Goal: Task Accomplishment & Management: Manage account settings

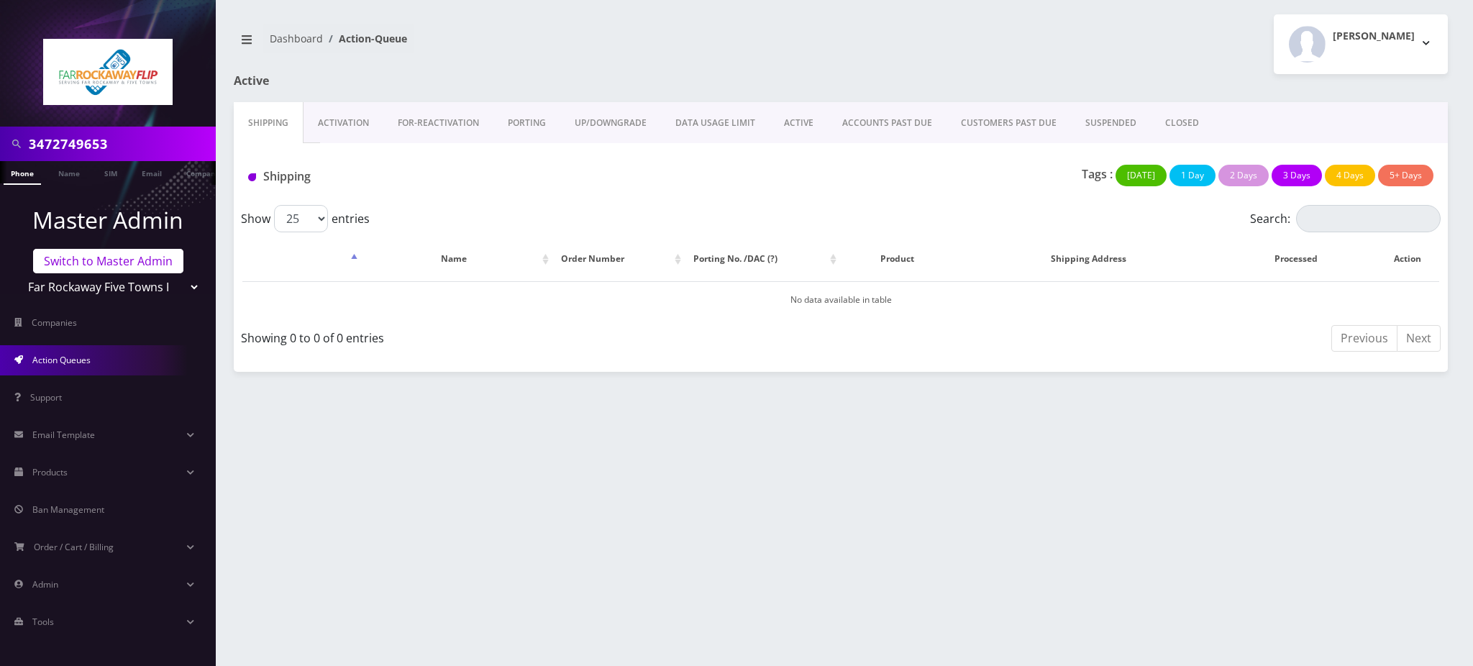
click at [99, 265] on link "Switch to Master Admin" at bounding box center [108, 261] width 150 height 24
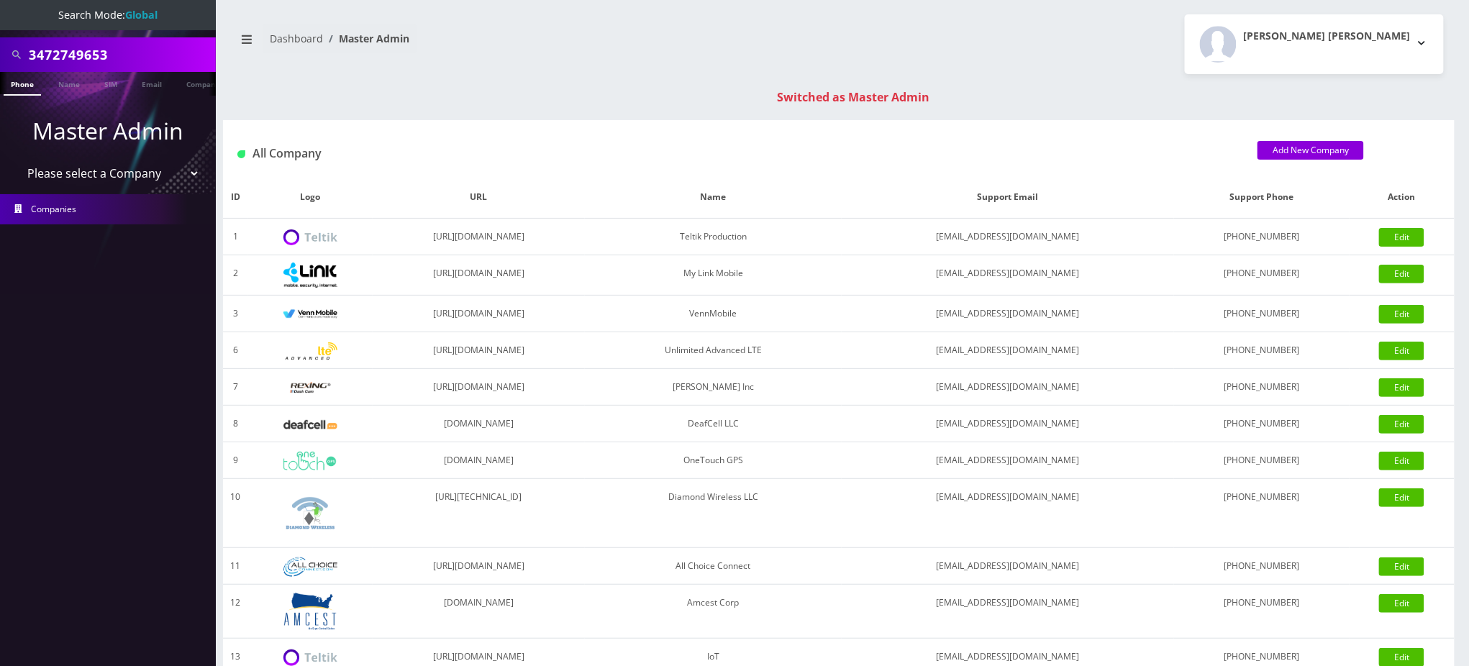
click at [119, 209] on link "Companies" at bounding box center [108, 209] width 216 height 30
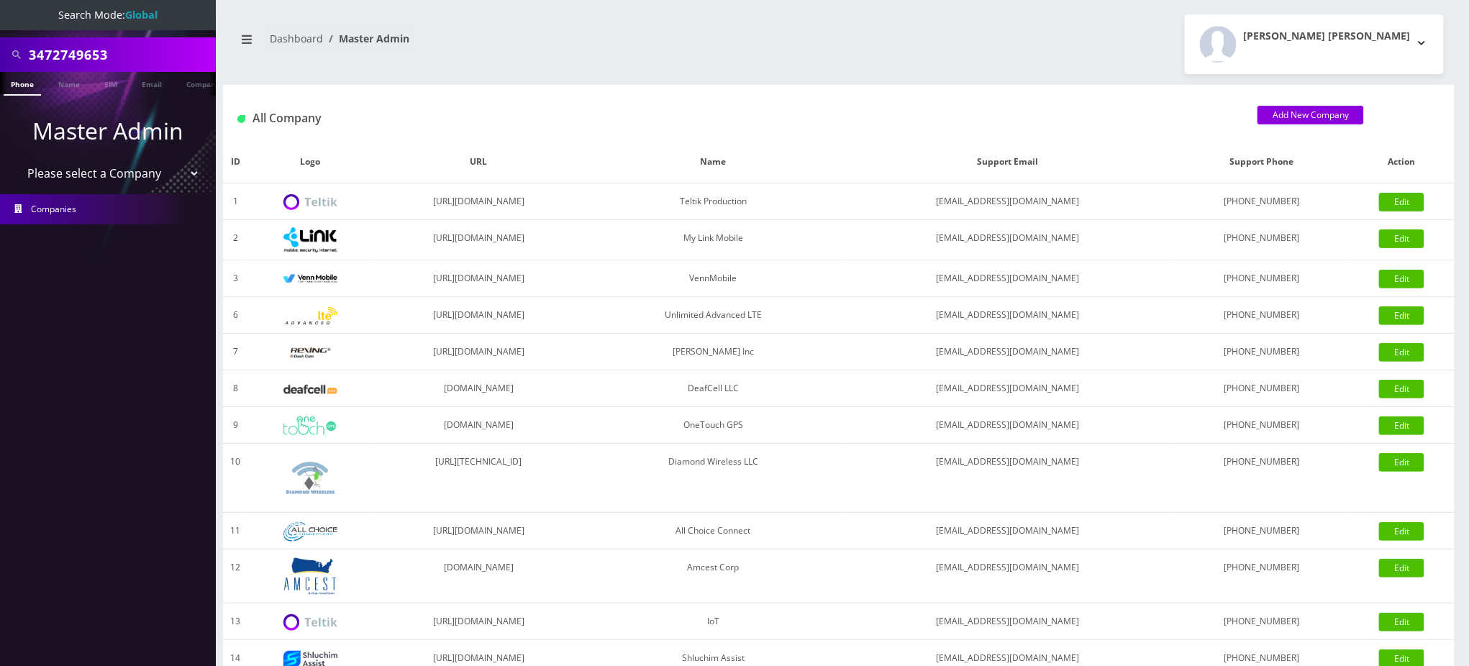
click at [132, 184] on select "Please select a Company Teltik Production My Link Mobile VennMobile Unlimited A…" at bounding box center [108, 173] width 183 height 27
select select "27"
click at [17, 160] on select "Please select a Company Teltik Production My Link Mobile VennMobile Unlimited A…" at bounding box center [108, 173] width 183 height 27
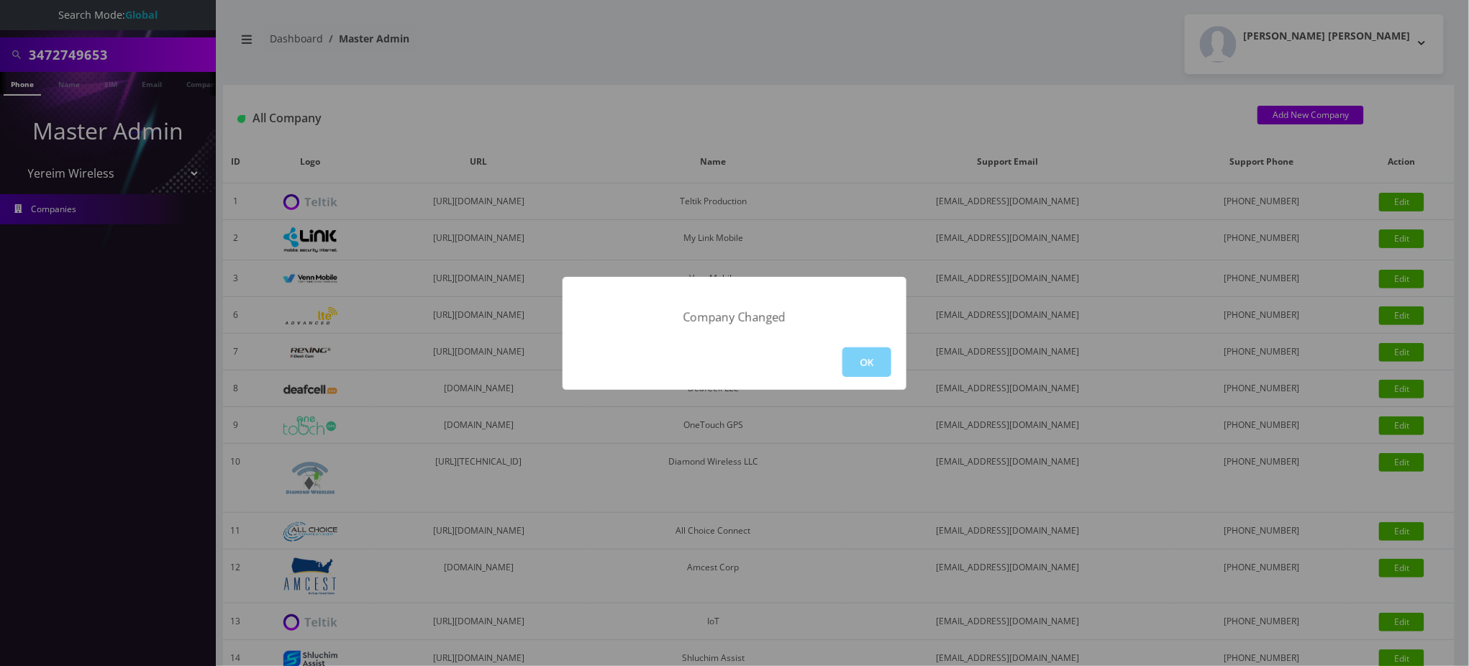
click at [569, 68] on div "Company Changed OK" at bounding box center [734, 333] width 1469 height 666
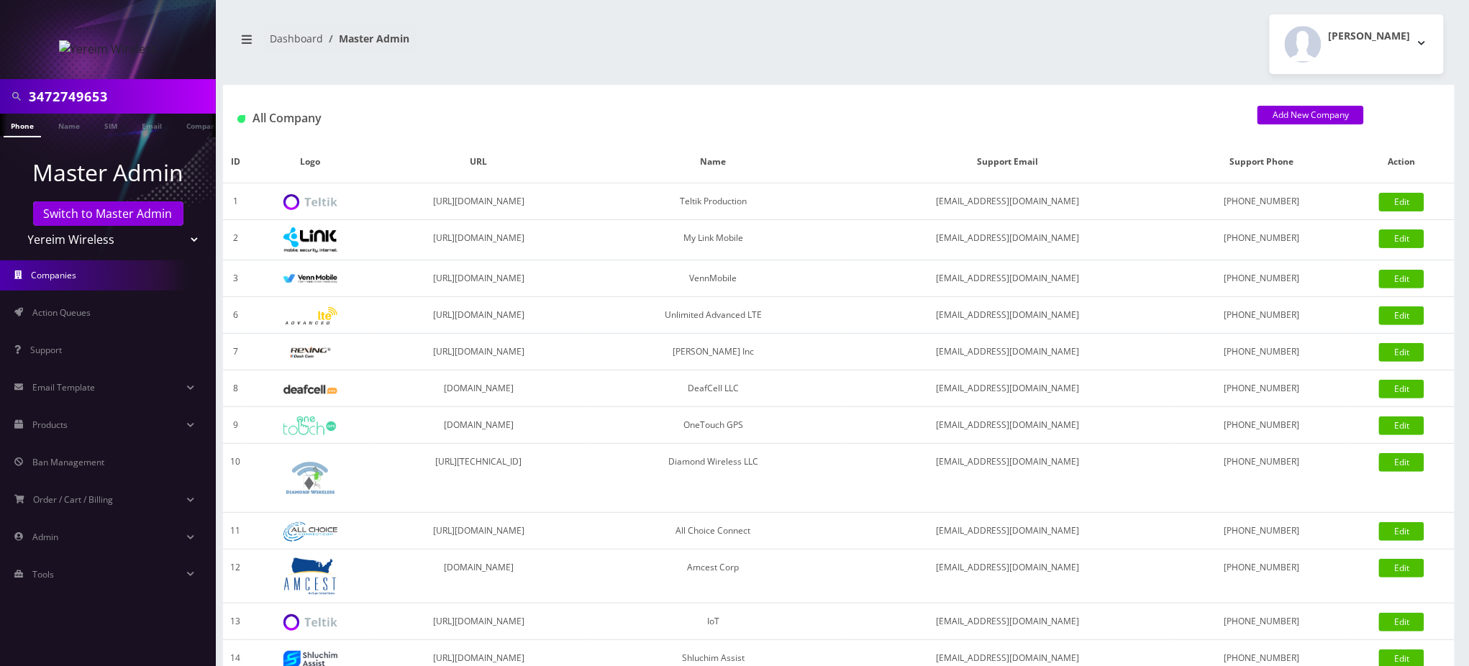
drag, startPoint x: 146, startPoint y: 97, endPoint x: 0, endPoint y: 110, distance: 146.6
click at [0, 108] on div "3472749653" at bounding box center [108, 96] width 216 height 35
type input "8455021523"
click at [24, 132] on link "Phone" at bounding box center [22, 126] width 37 height 24
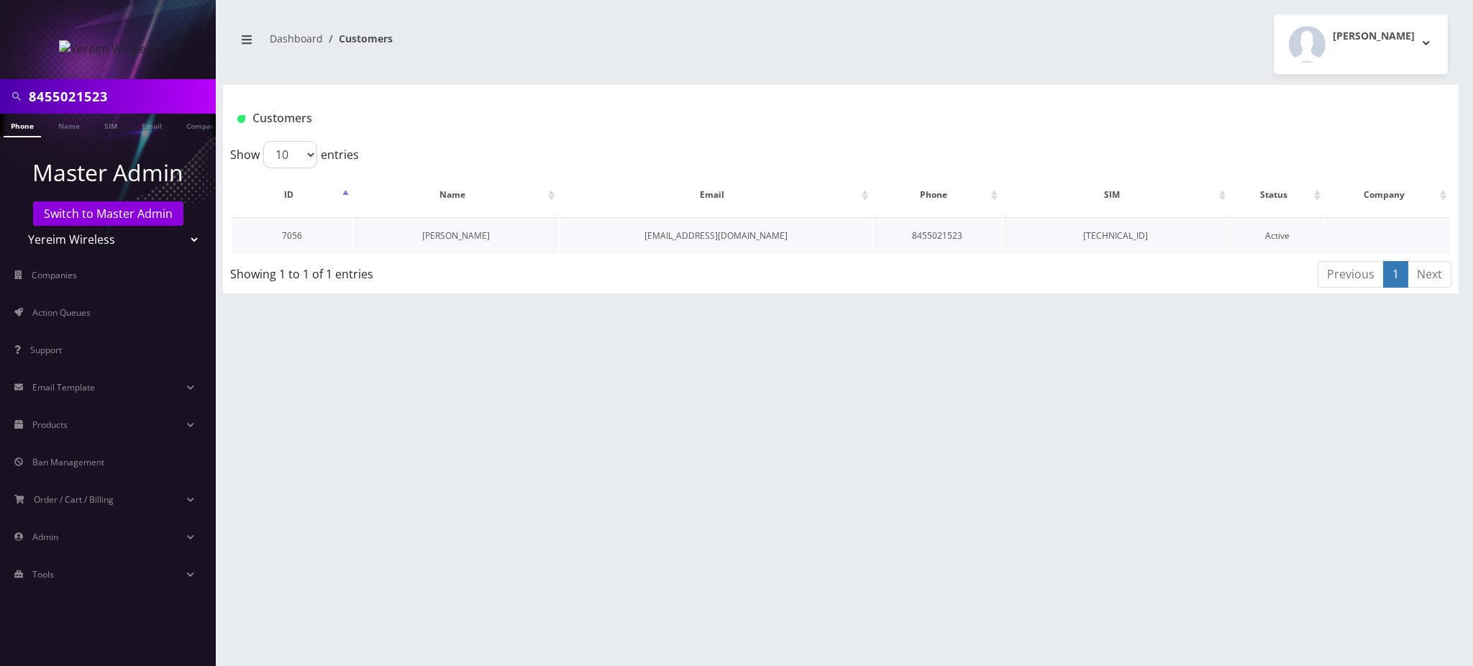
click at [483, 231] on link "[PERSON_NAME]" at bounding box center [456, 235] width 68 height 12
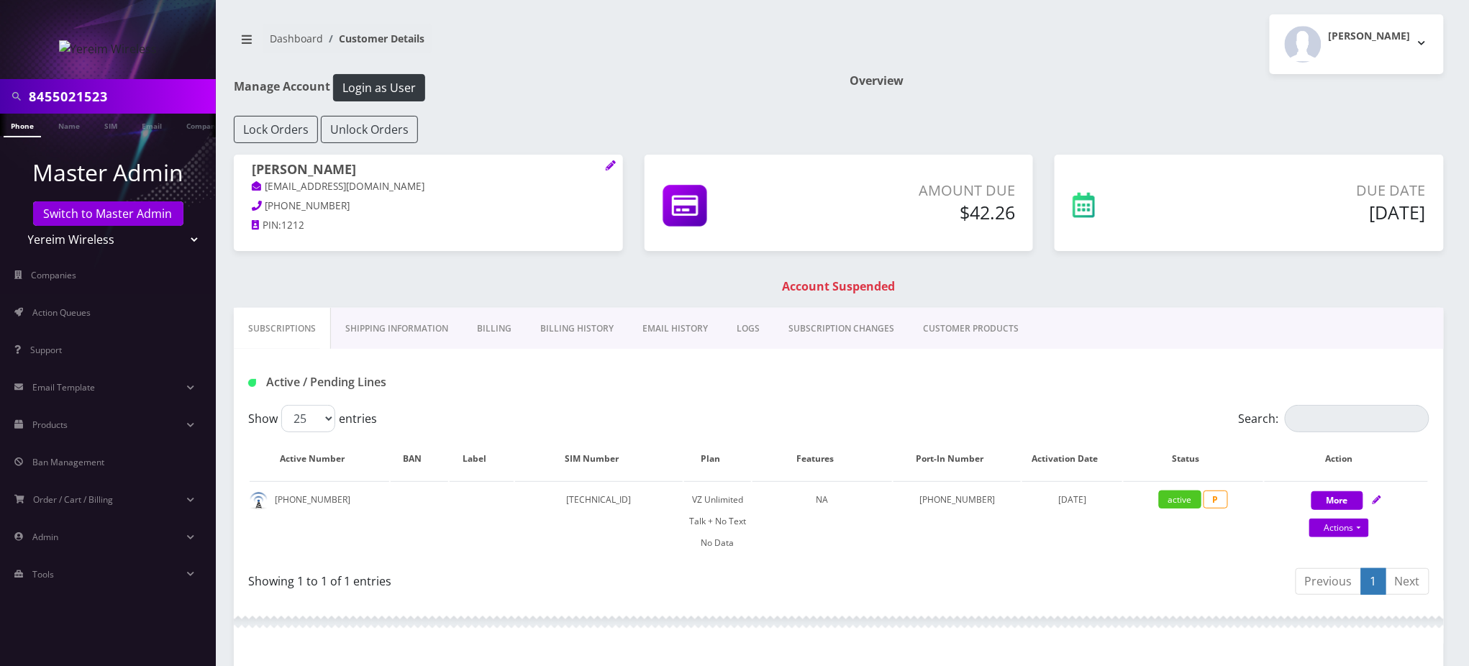
click at [579, 329] on link "Billing History" at bounding box center [577, 329] width 102 height 42
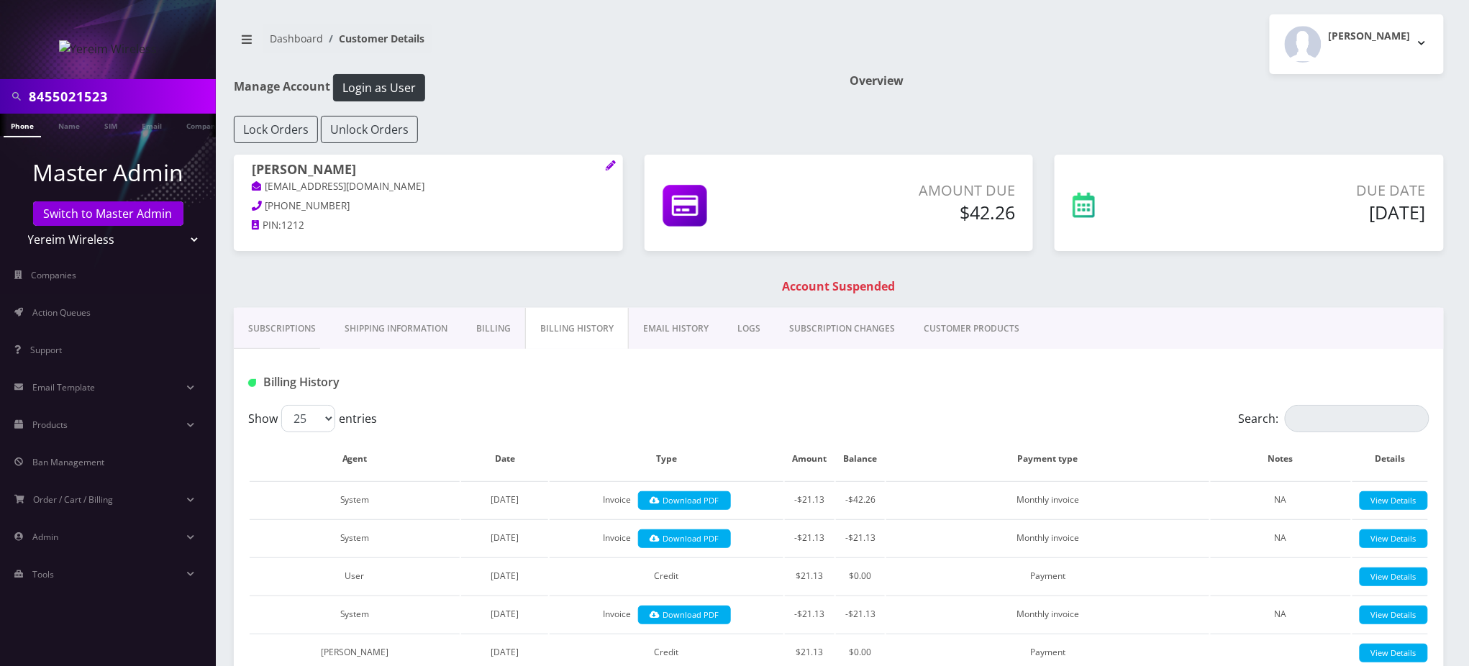
click at [504, 335] on link "Billing" at bounding box center [493, 329] width 63 height 42
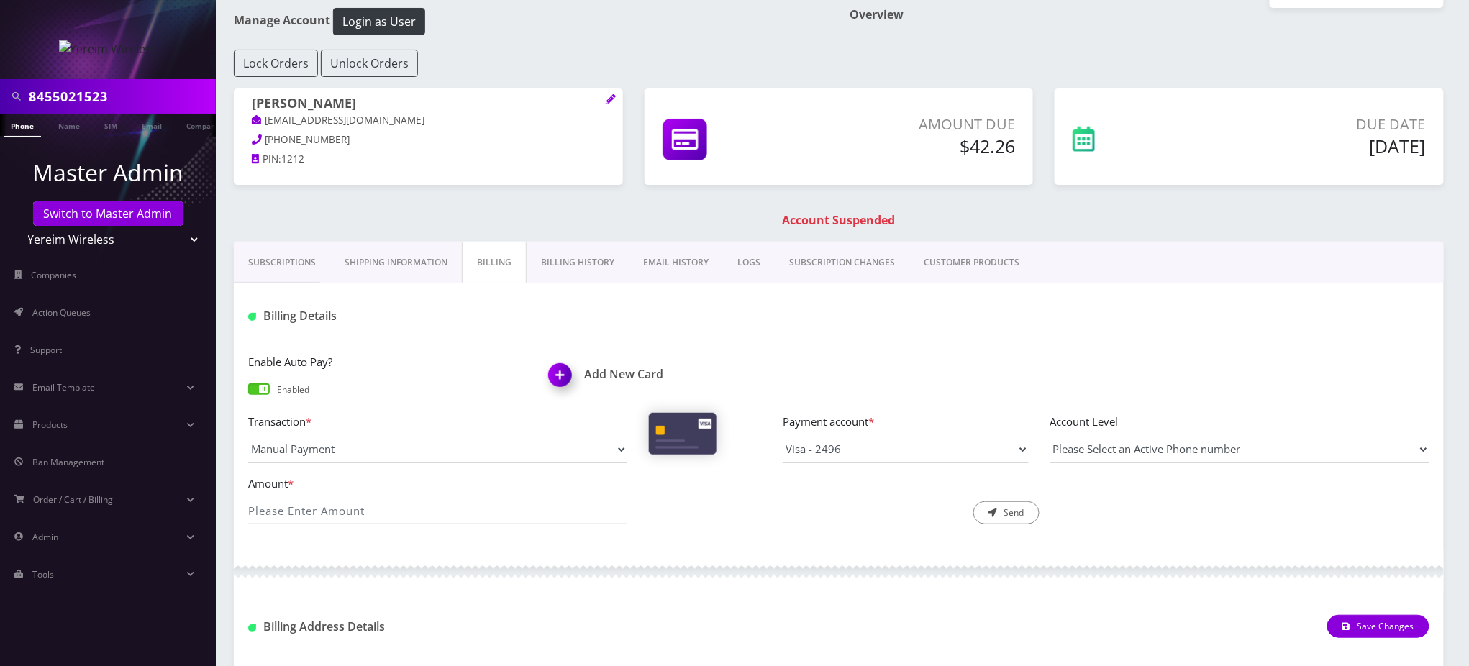
scroll to position [96, 0]
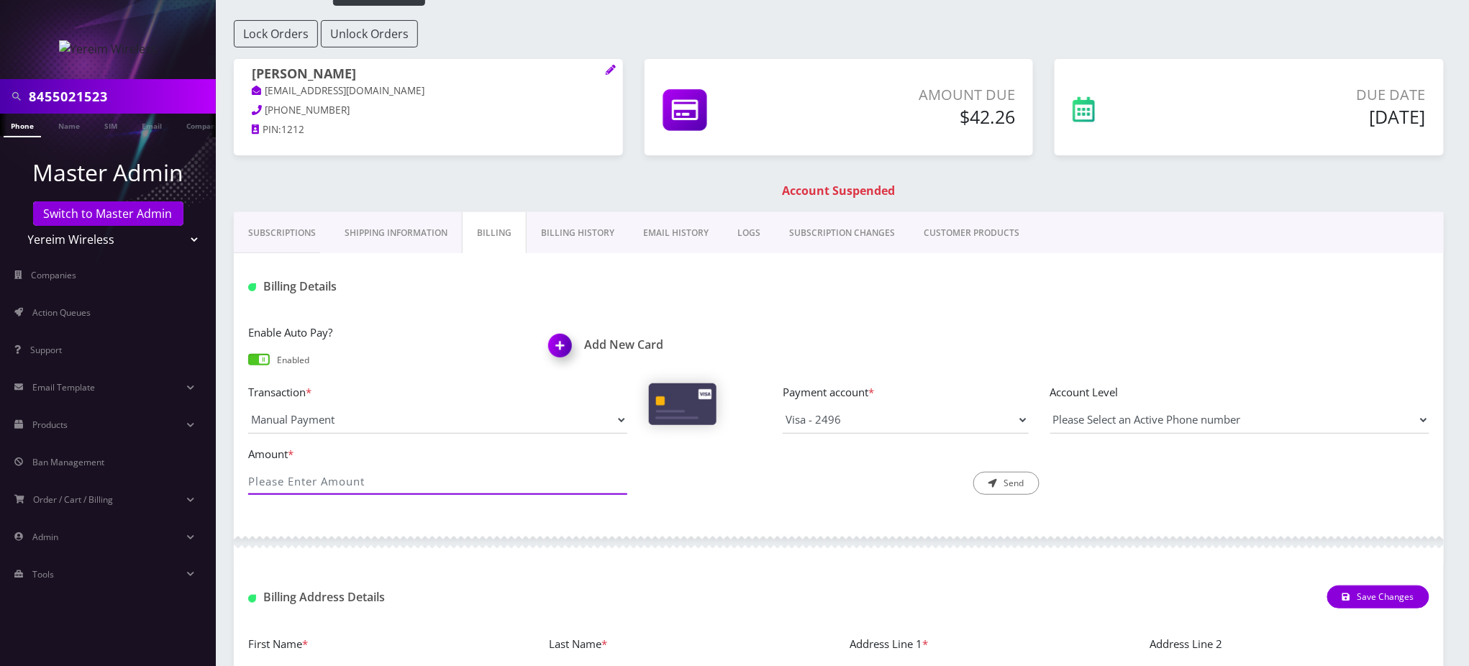
click at [427, 483] on input "Amount *" at bounding box center [437, 481] width 379 height 27
type input "42.26"
click at [1014, 482] on button "Send" at bounding box center [1006, 483] width 66 height 23
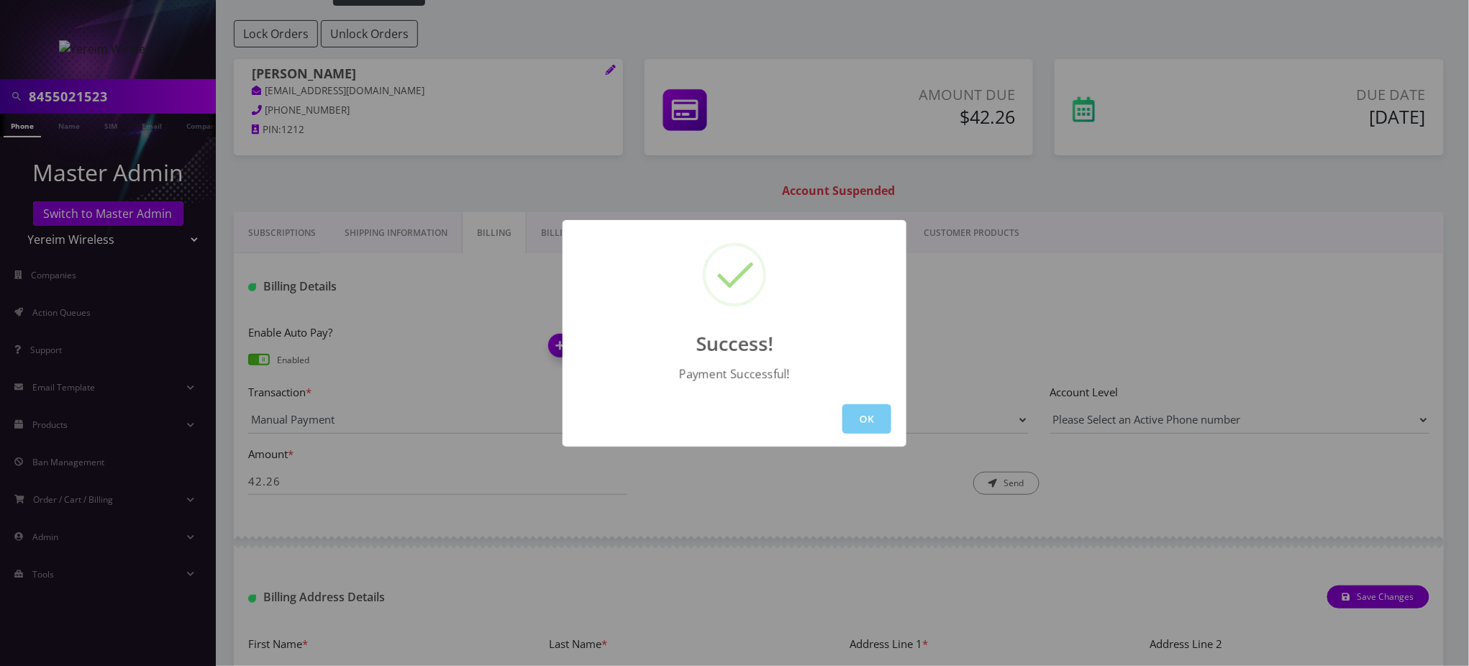
click at [865, 418] on button "OK" at bounding box center [866, 418] width 49 height 29
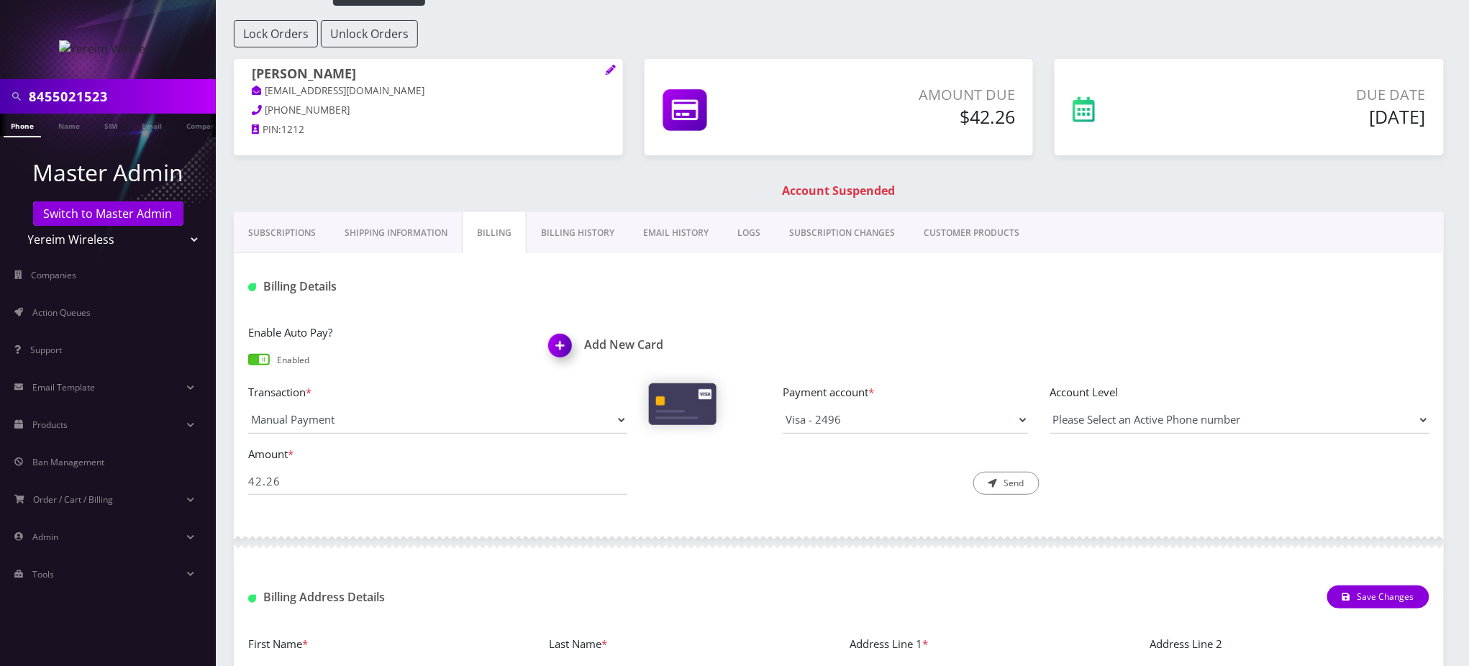
click at [18, 132] on link "Phone" at bounding box center [22, 126] width 37 height 24
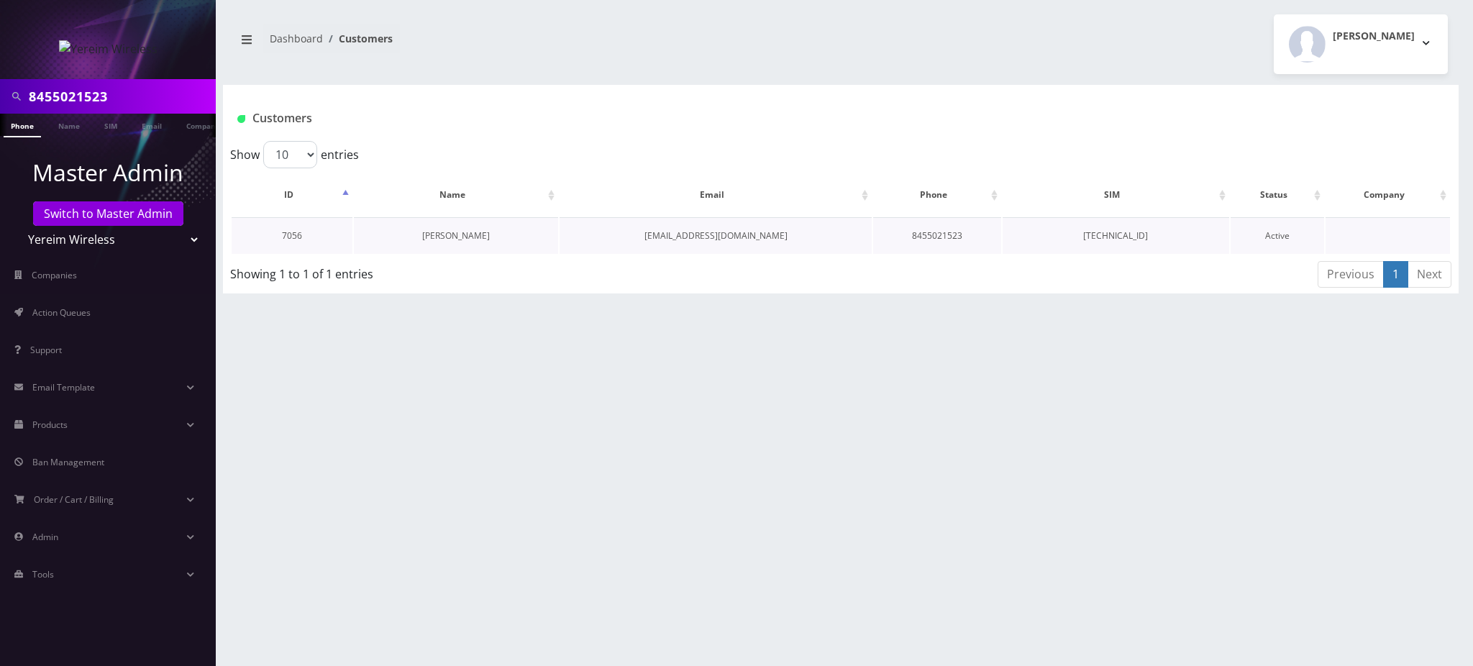
click at [459, 231] on link "[PERSON_NAME]" at bounding box center [456, 235] width 68 height 12
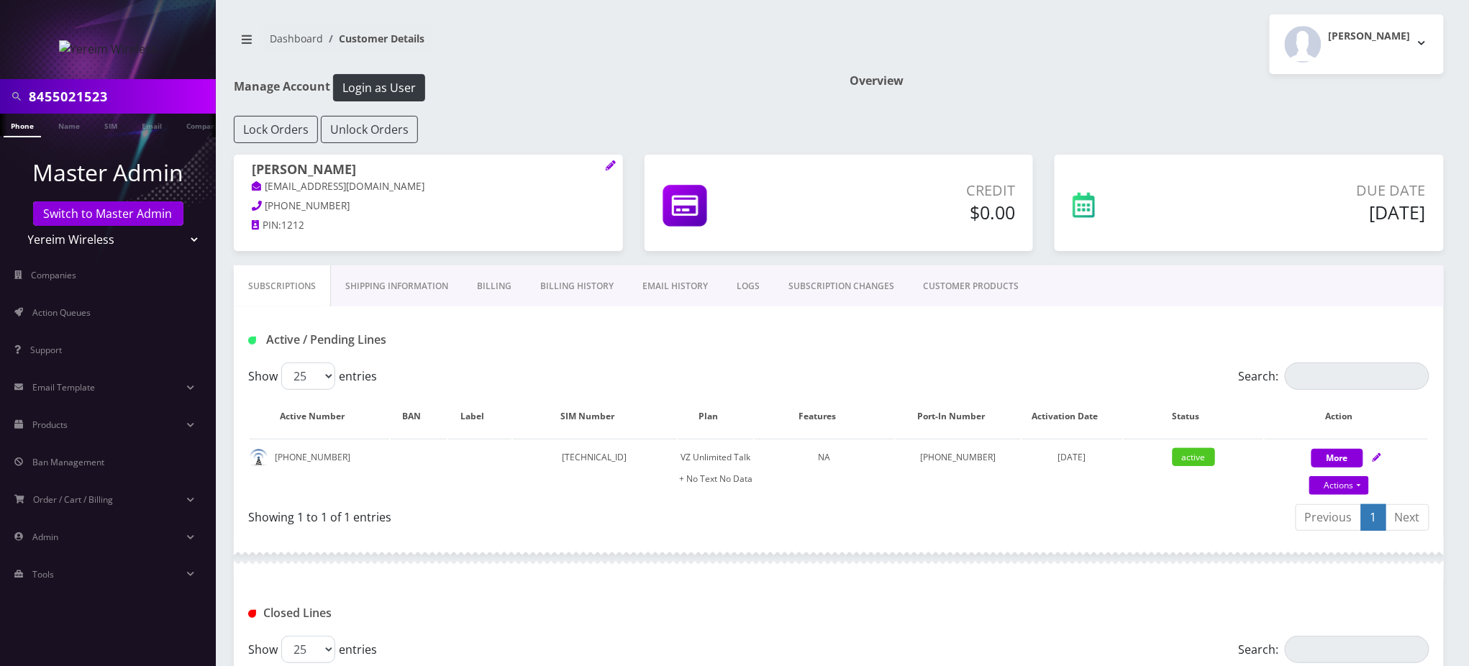
click at [560, 283] on link "Billing History" at bounding box center [577, 286] width 102 height 42
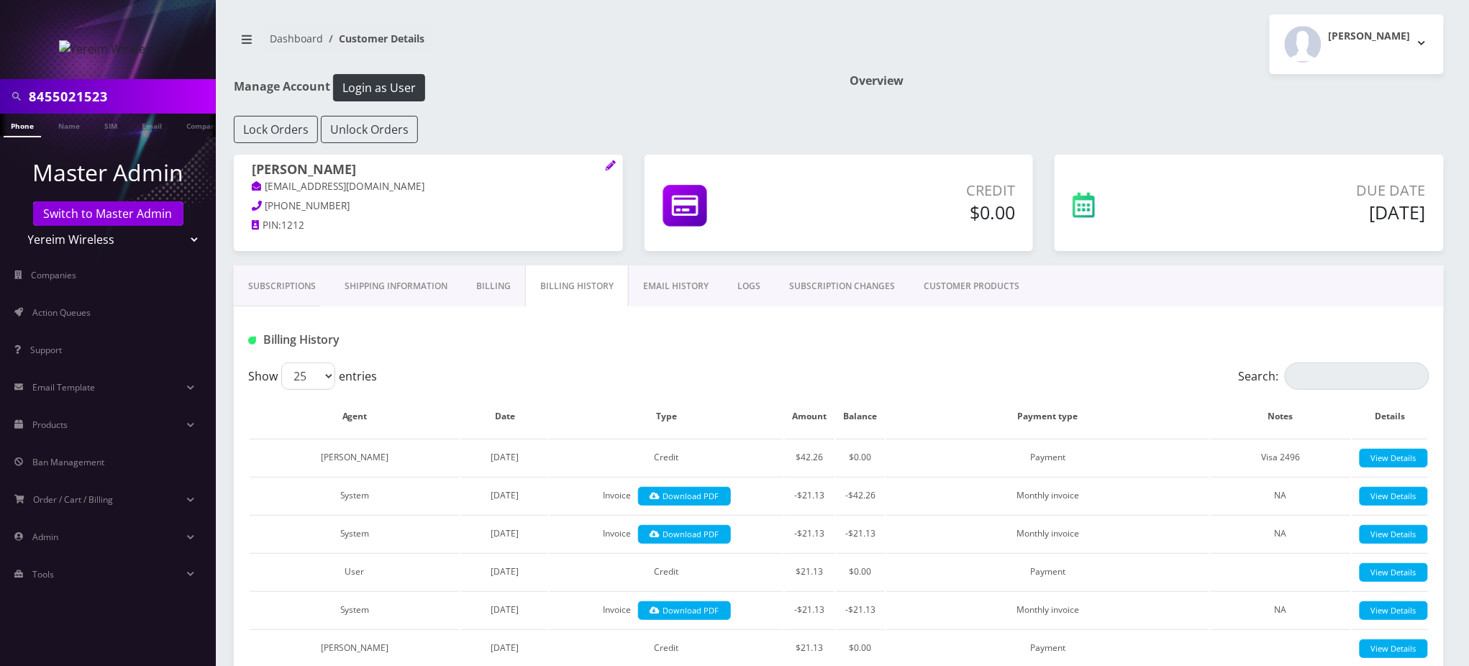
drag, startPoint x: 124, startPoint y: 93, endPoint x: 0, endPoint y: 88, distance: 123.8
click at [0, 88] on div "8455021523" at bounding box center [108, 96] width 216 height 35
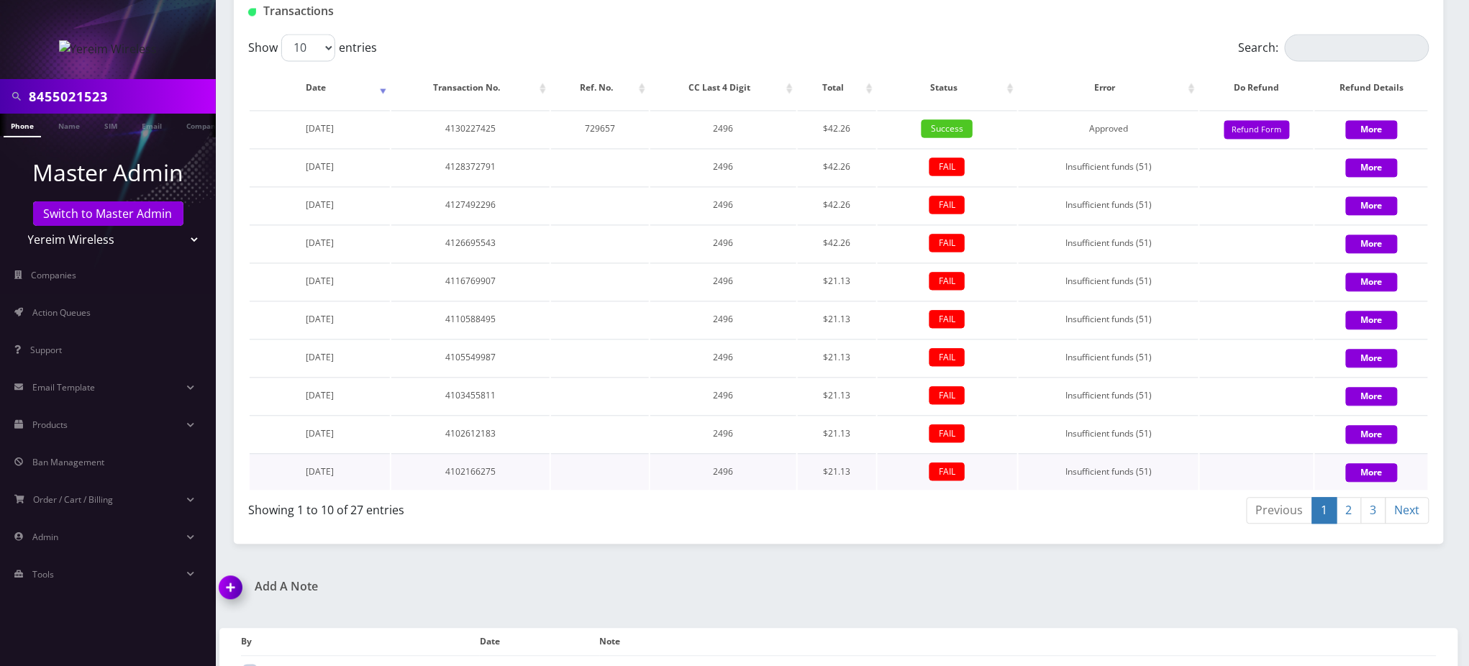
scroll to position [1174, 0]
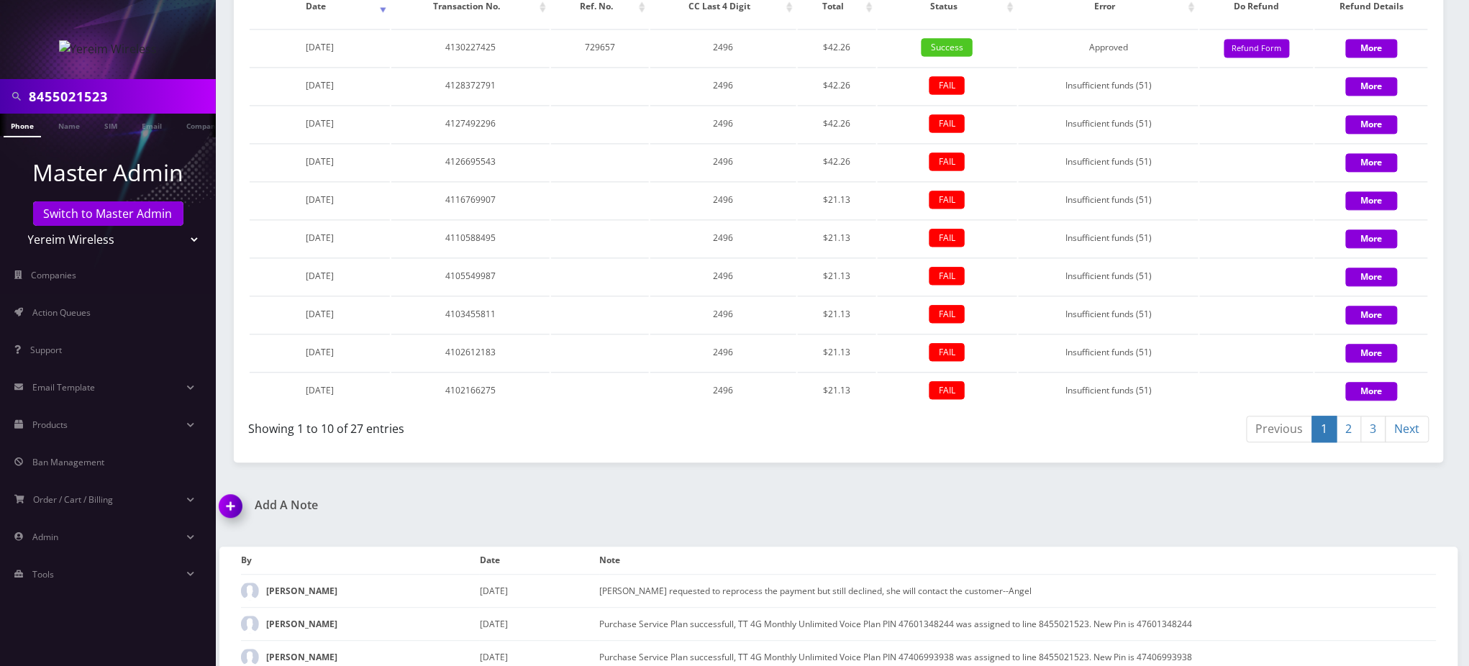
click at [228, 490] on img at bounding box center [233, 511] width 42 height 42
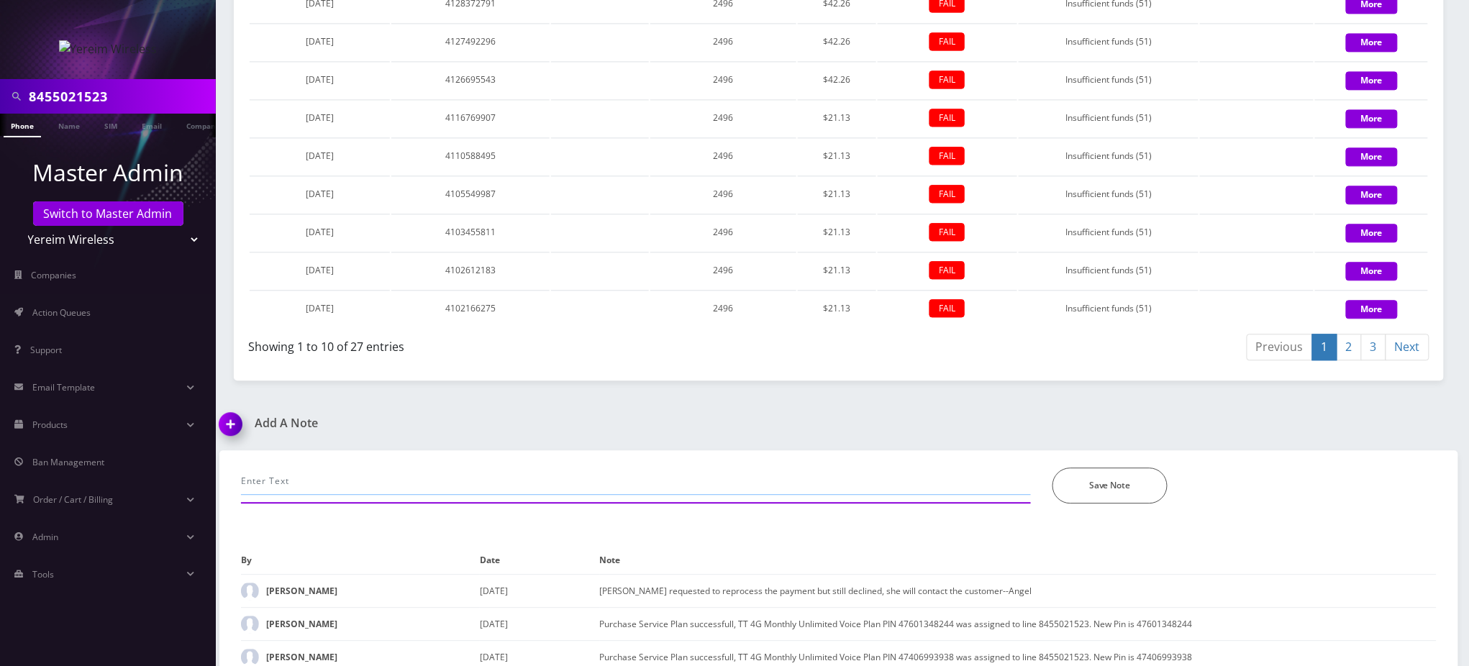
click at [403, 468] on input "text" at bounding box center [636, 481] width 790 height 27
paste input "Purchase Service Plan successfull, TT 4G Monthly Unlimited Voice Plan PIN 47799…"
type input "Purchase Service Plan successfull, TT 4G Monthly Unlimited Voice Plan PIN 47799…"
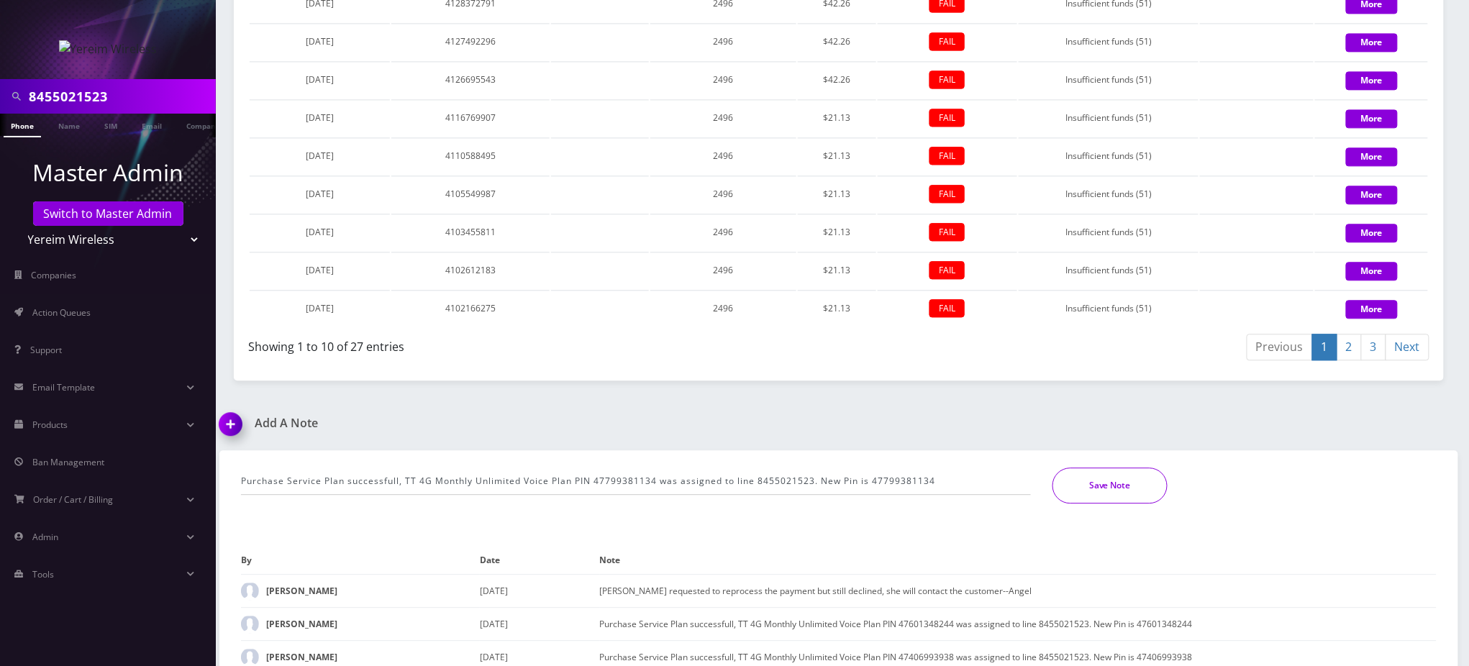
click at [1118, 468] on button "Save Note" at bounding box center [1110, 486] width 115 height 36
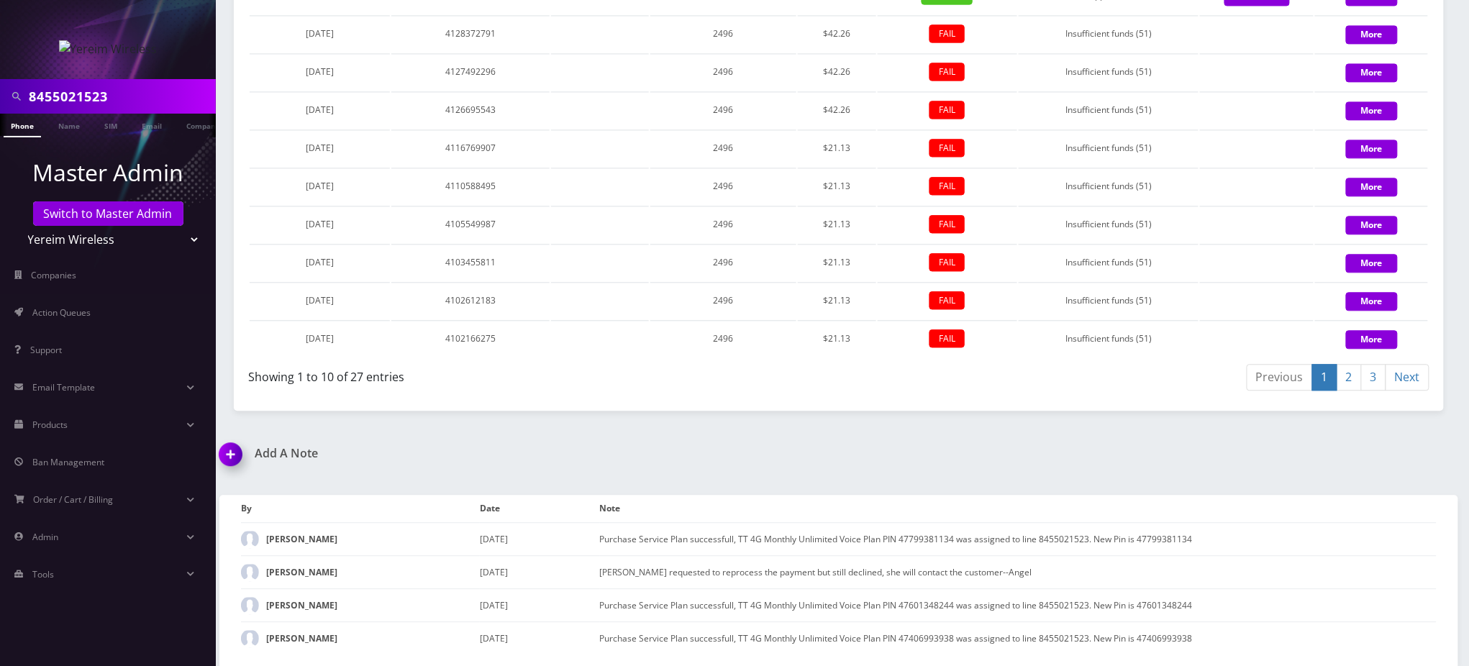
scroll to position [1206, 0]
